Goal: Navigation & Orientation: Find specific page/section

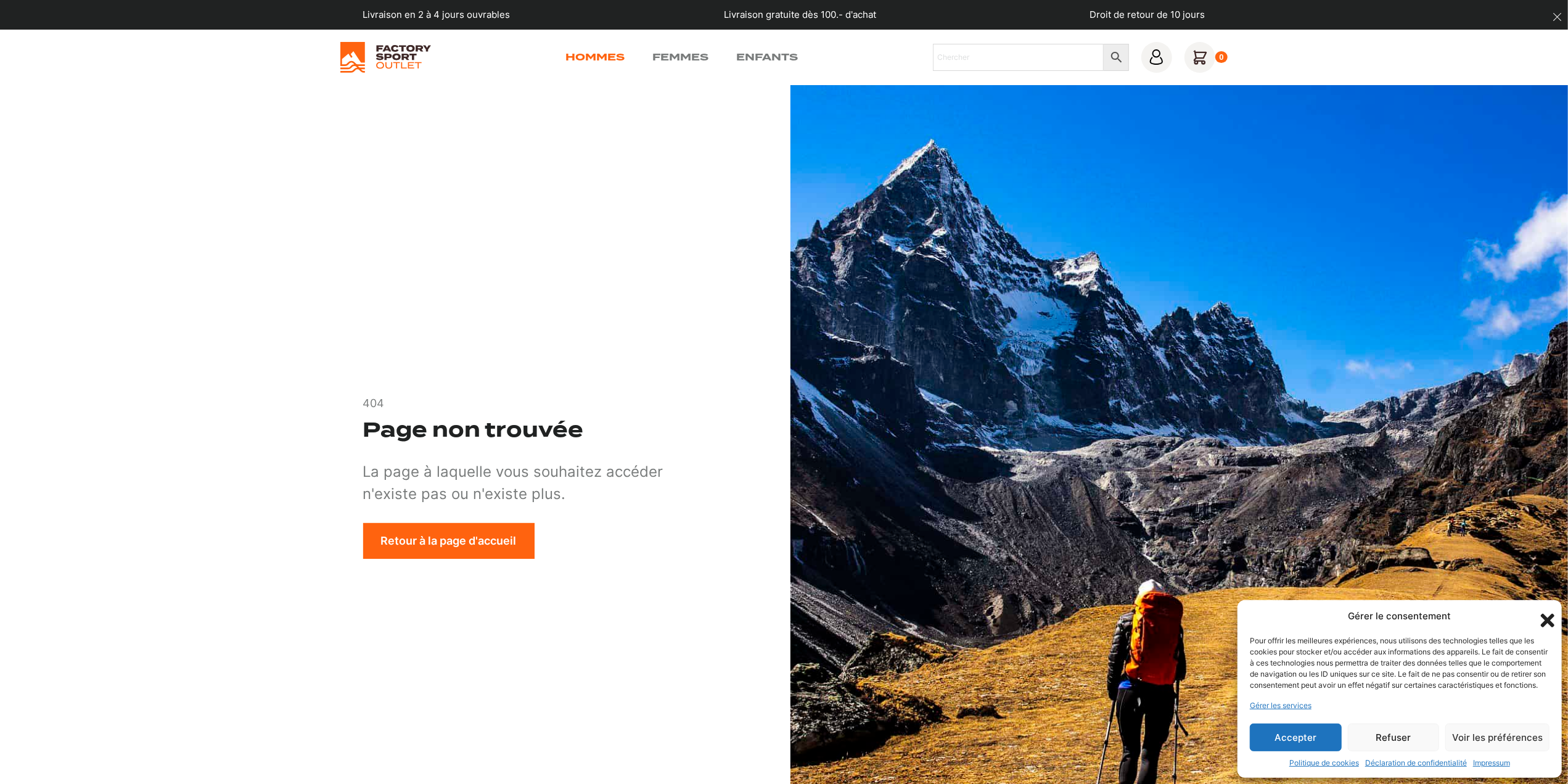
click at [599, 59] on link "Hommes" at bounding box center [596, 57] width 59 height 15
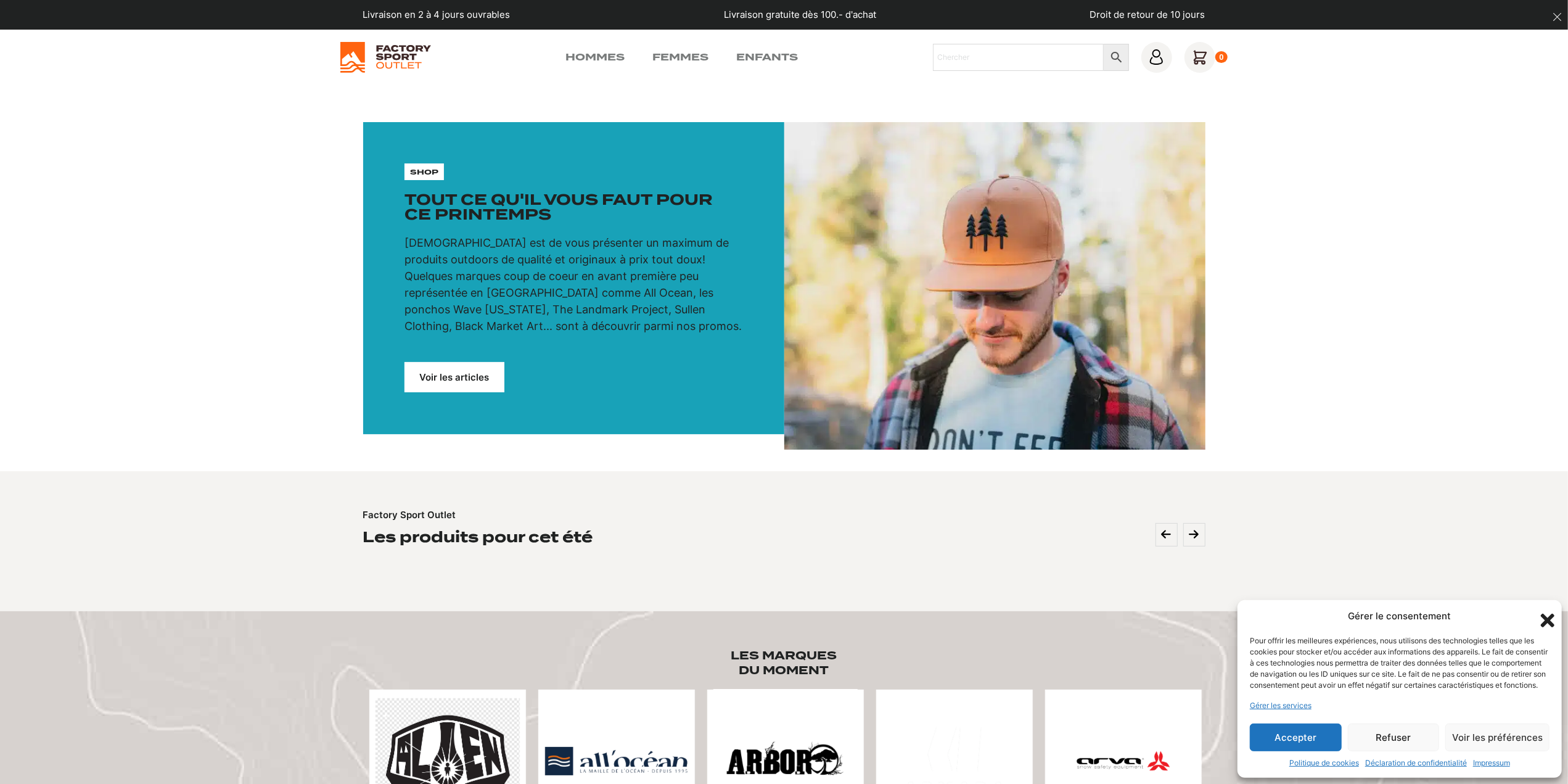
click at [434, 384] on link "Voir les articles" at bounding box center [454, 377] width 100 height 30
